Goal: Navigation & Orientation: Find specific page/section

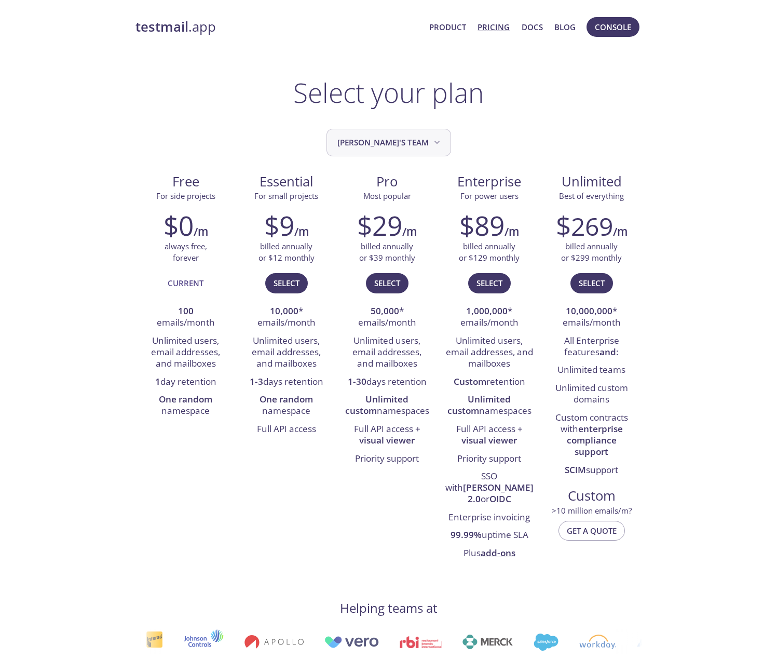
click at [401, 147] on span "[PERSON_NAME]'s team" at bounding box center [389, 143] width 105 height 14
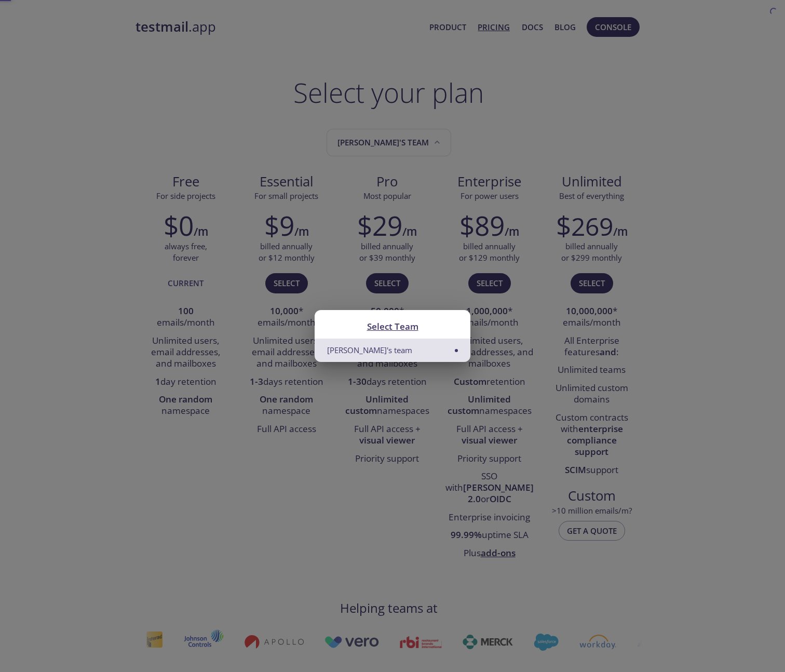
click at [564, 147] on div "Select Team Kondwani's team" at bounding box center [392, 336] width 785 height 672
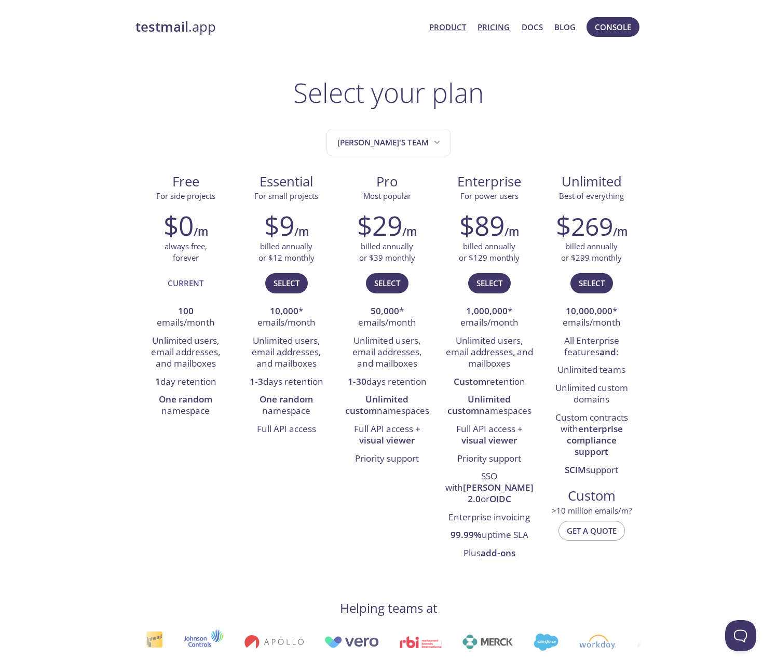
click at [448, 29] on link "Product" at bounding box center [447, 26] width 37 height 13
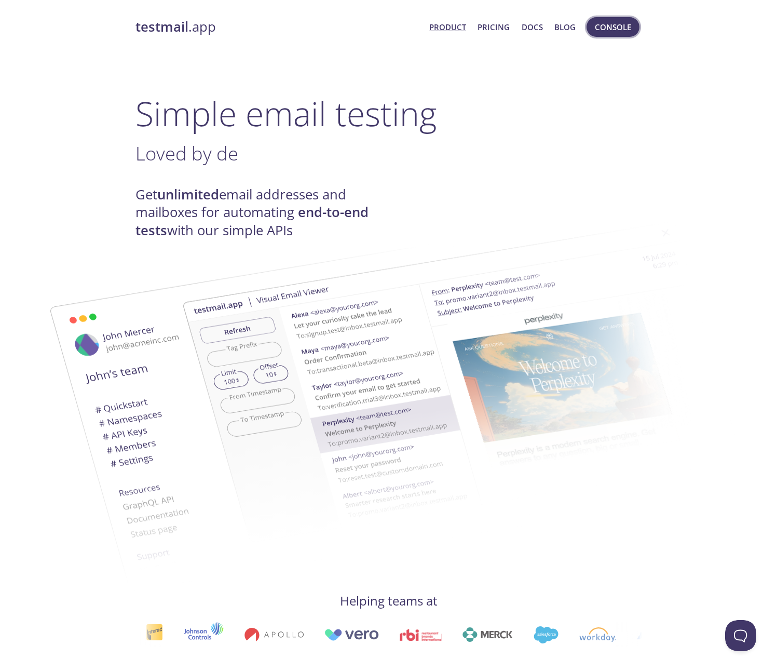
click at [621, 27] on span "Console" at bounding box center [613, 26] width 36 height 13
